Goal: Check status: Check status

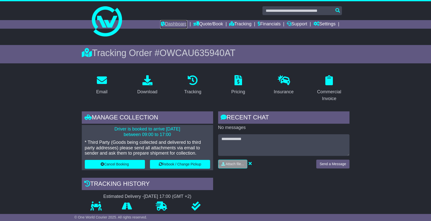
click at [168, 23] on link "Dashboard" at bounding box center [173, 24] width 27 height 9
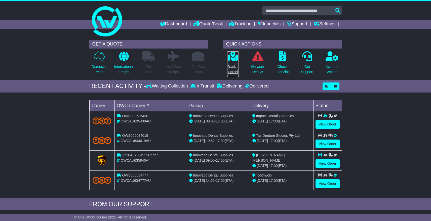
click at [233, 59] on icon at bounding box center [232, 56] width 11 height 10
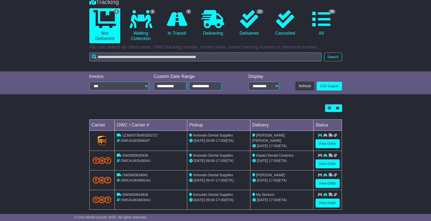
scroll to position [50, 0]
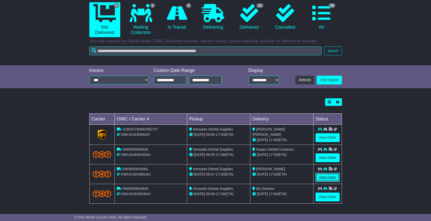
click at [330, 176] on link "View Order" at bounding box center [327, 177] width 24 height 9
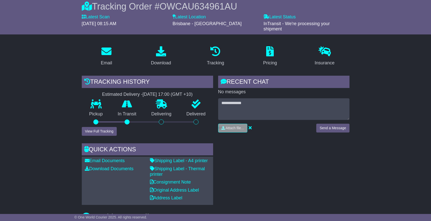
scroll to position [52, 0]
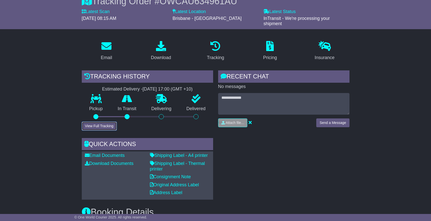
click at [108, 127] on button "View Full Tracking" at bounding box center [99, 126] width 35 height 9
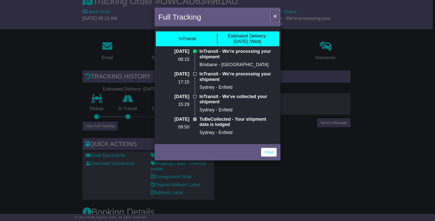
click at [275, 17] on span "×" at bounding box center [274, 16] width 3 height 6
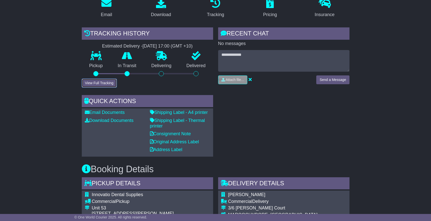
scroll to position [0, 0]
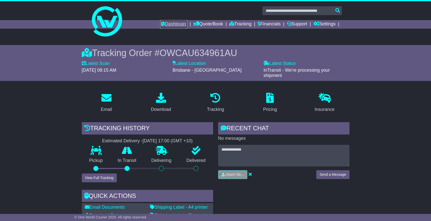
click at [173, 23] on link "Dashboard" at bounding box center [173, 24] width 27 height 9
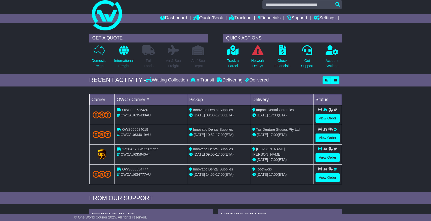
scroll to position [6, 0]
